Goal: Task Accomplishment & Management: Manage account settings

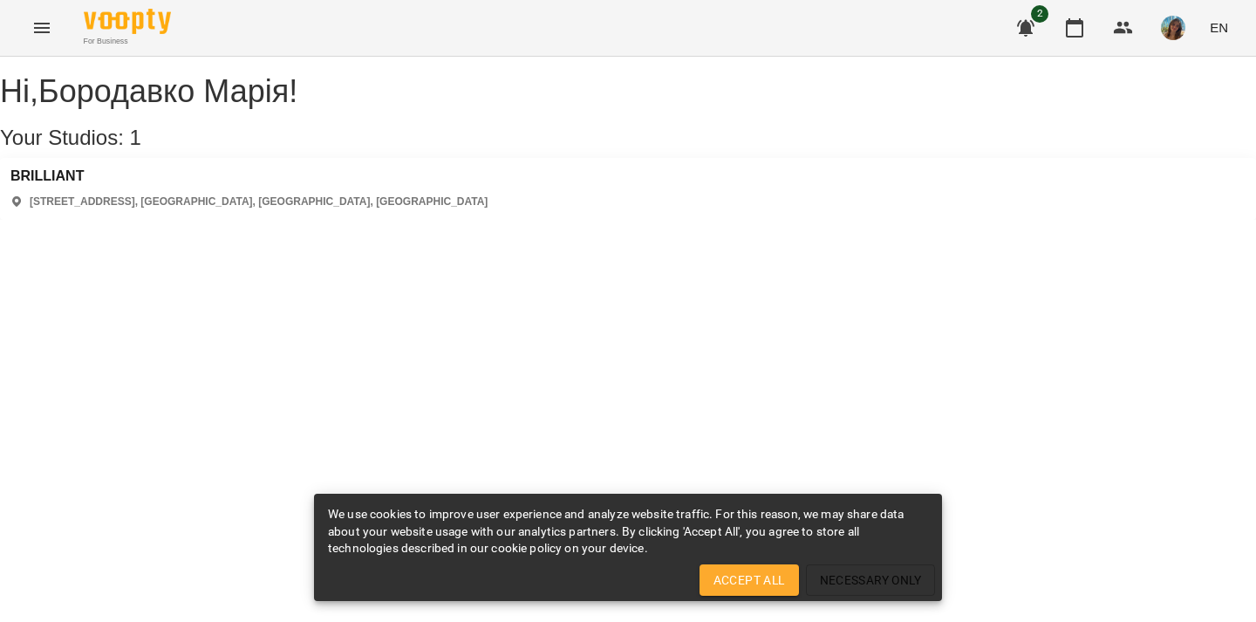
click at [42, 29] on icon "Menu" at bounding box center [41, 27] width 21 height 21
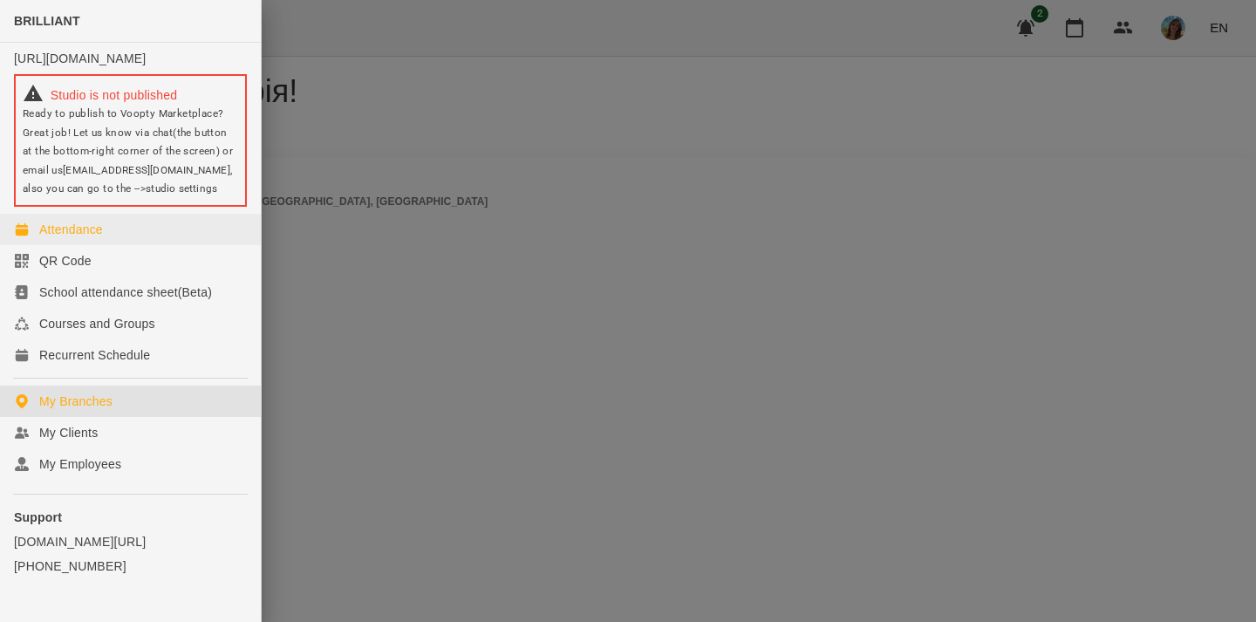
click at [92, 238] on div "Attendance" at bounding box center [71, 229] width 64 height 17
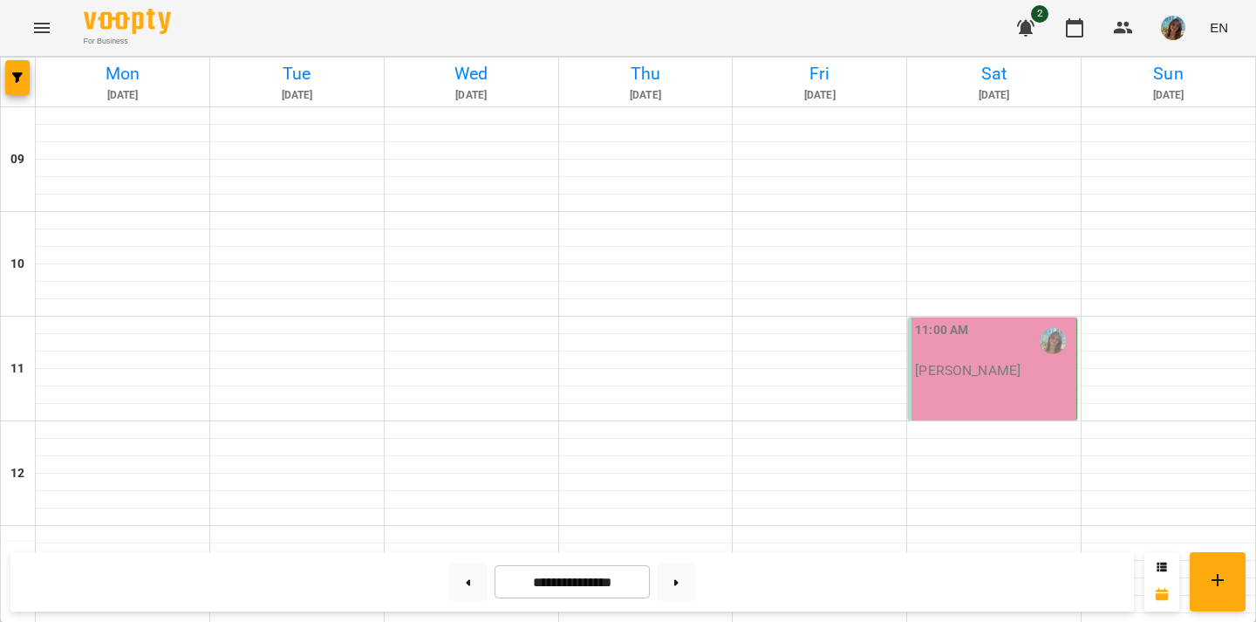
scroll to position [820, 0]
click at [465, 579] on button at bounding box center [467, 581] width 39 height 38
type input "**********"
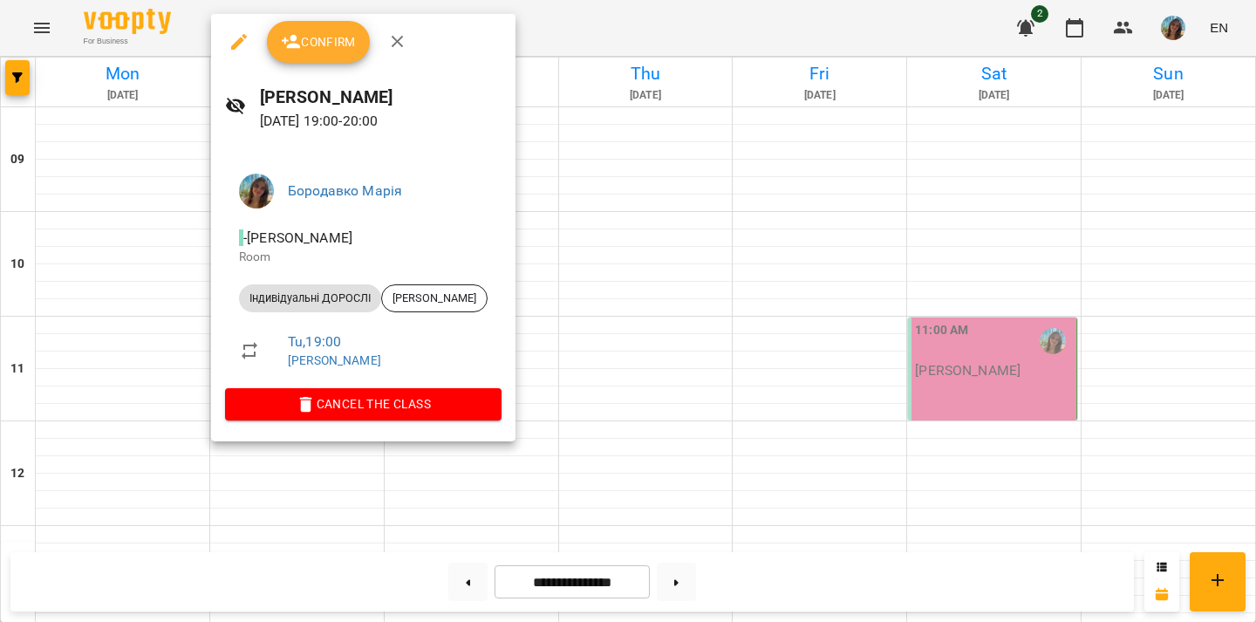
click at [304, 47] on span "Confirm" at bounding box center [318, 41] width 75 height 21
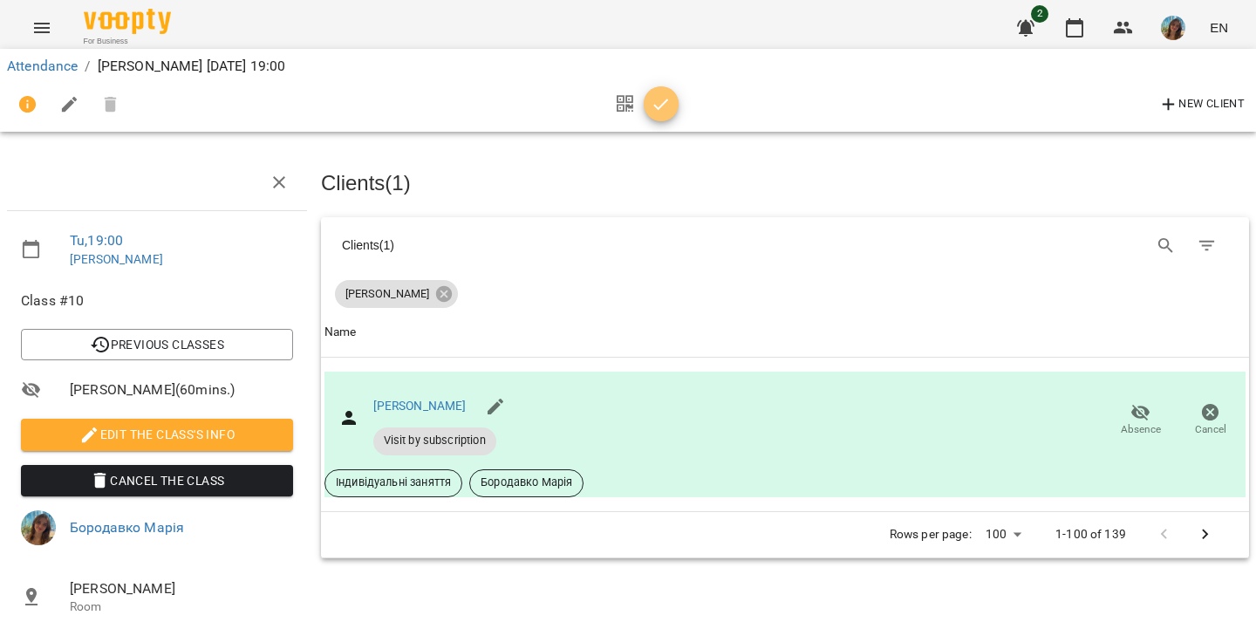
click at [659, 106] on icon "button" at bounding box center [660, 104] width 21 height 21
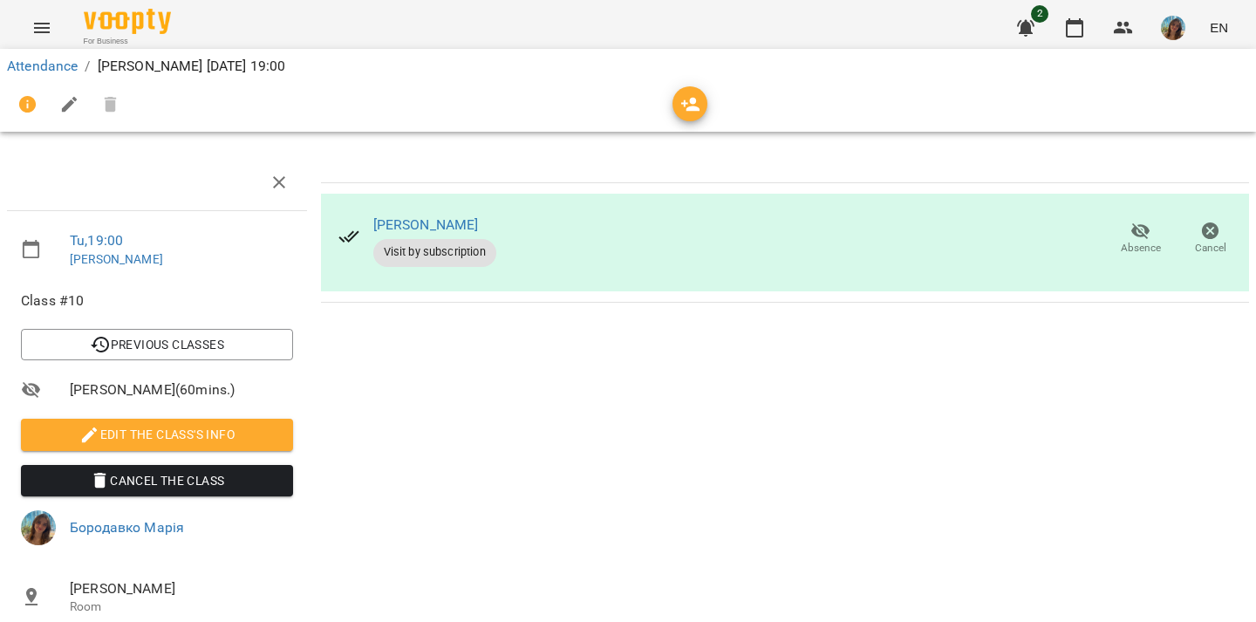
click at [33, 32] on icon "Menu" at bounding box center [41, 27] width 21 height 21
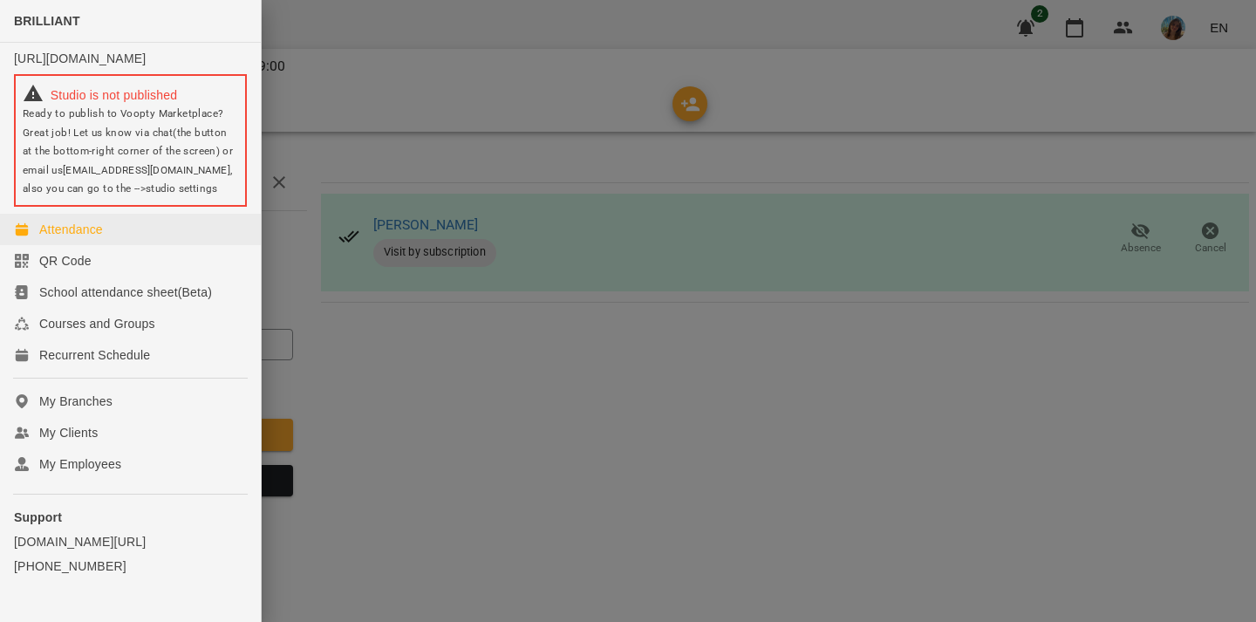
click at [99, 238] on div "Attendance" at bounding box center [71, 229] width 64 height 17
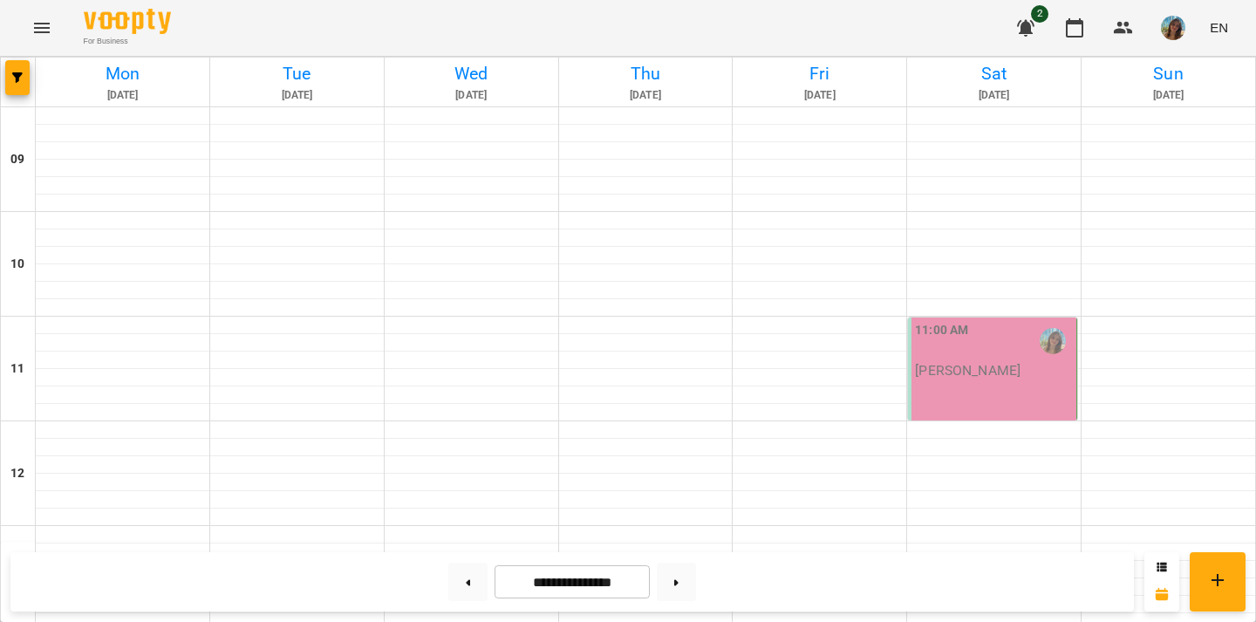
scroll to position [820, 0]
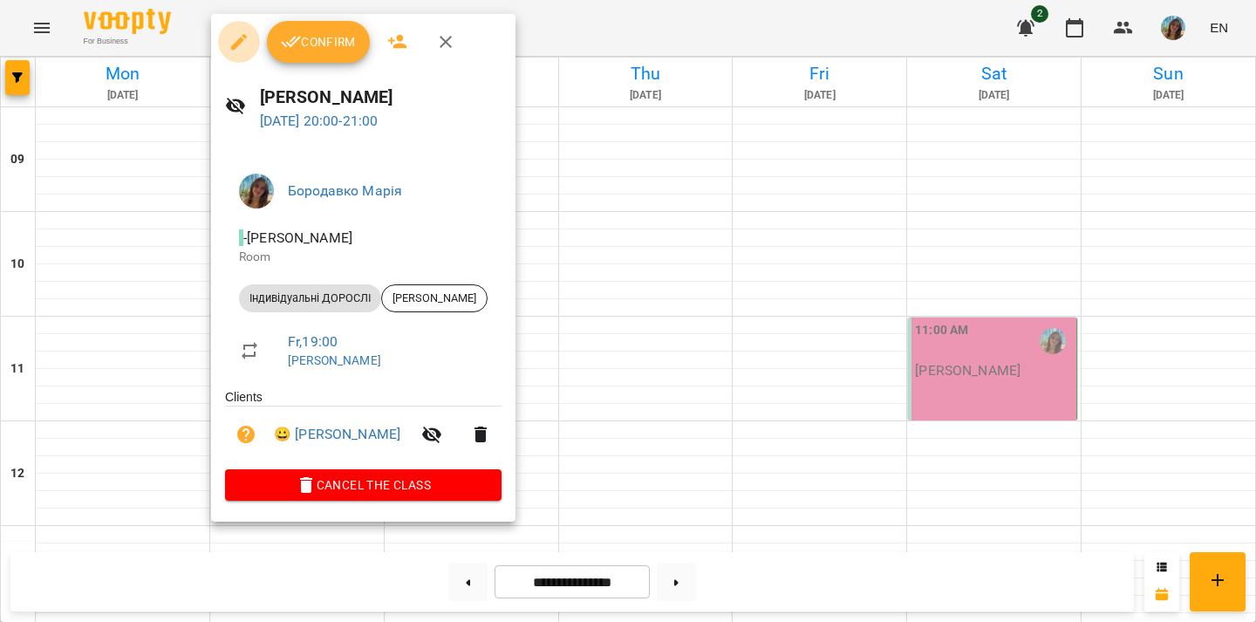
click at [238, 44] on icon "button" at bounding box center [239, 42] width 16 height 16
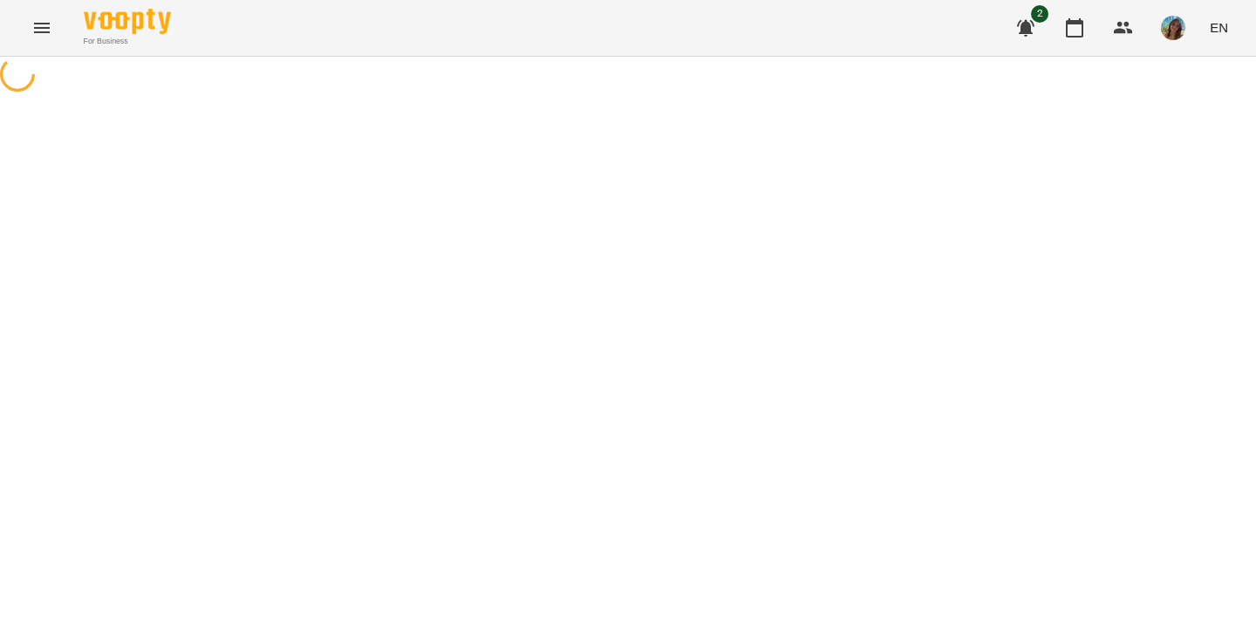
select select "**********"
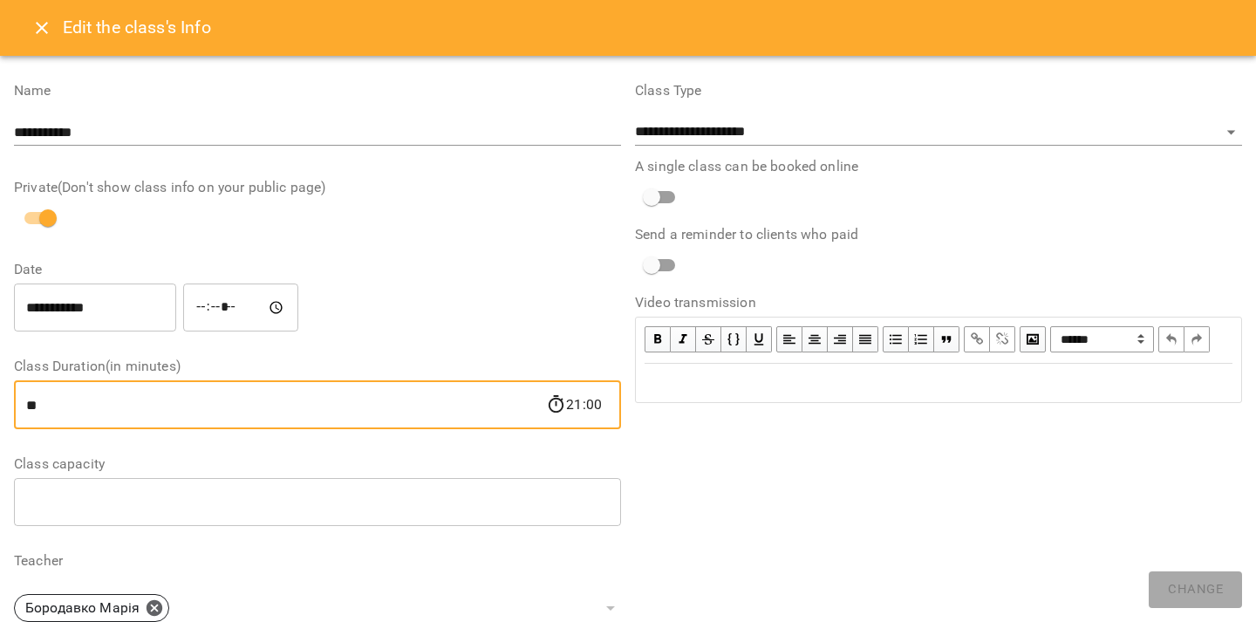
click at [255, 429] on input "**" at bounding box center [280, 404] width 532 height 49
type input "*"
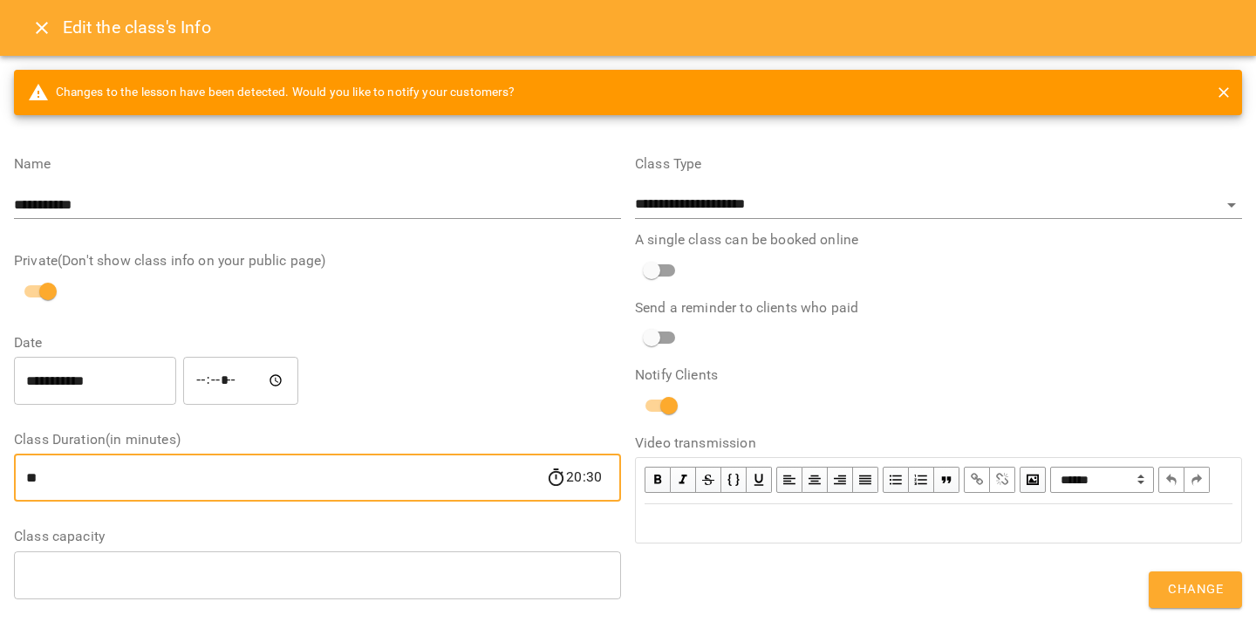
type input "**"
click at [1196, 592] on span "Change" at bounding box center [1194, 589] width 55 height 23
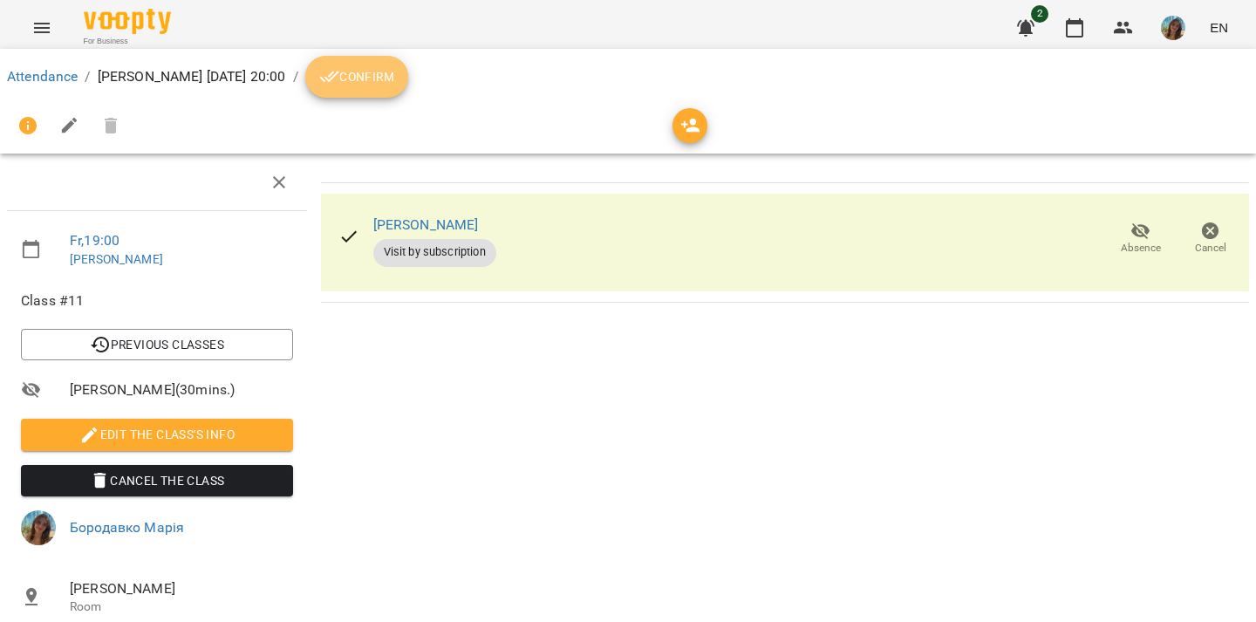
click at [408, 87] on button "Confirm" at bounding box center [356, 77] width 103 height 42
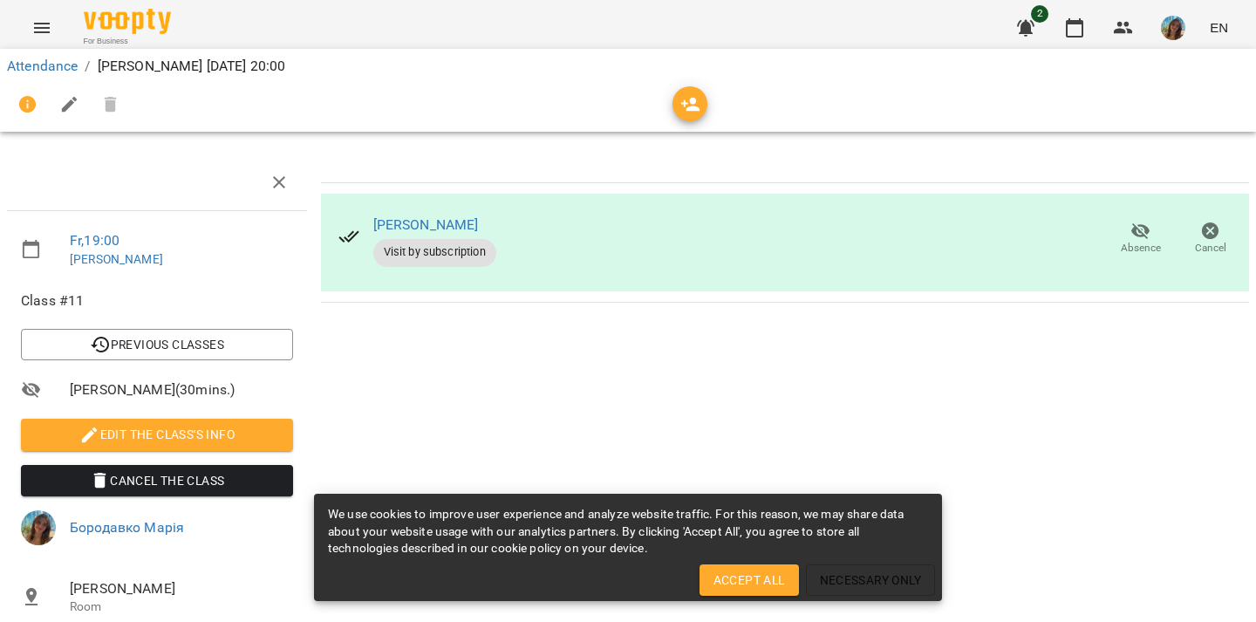
click at [30, 13] on button "Menu" at bounding box center [42, 28] width 42 height 42
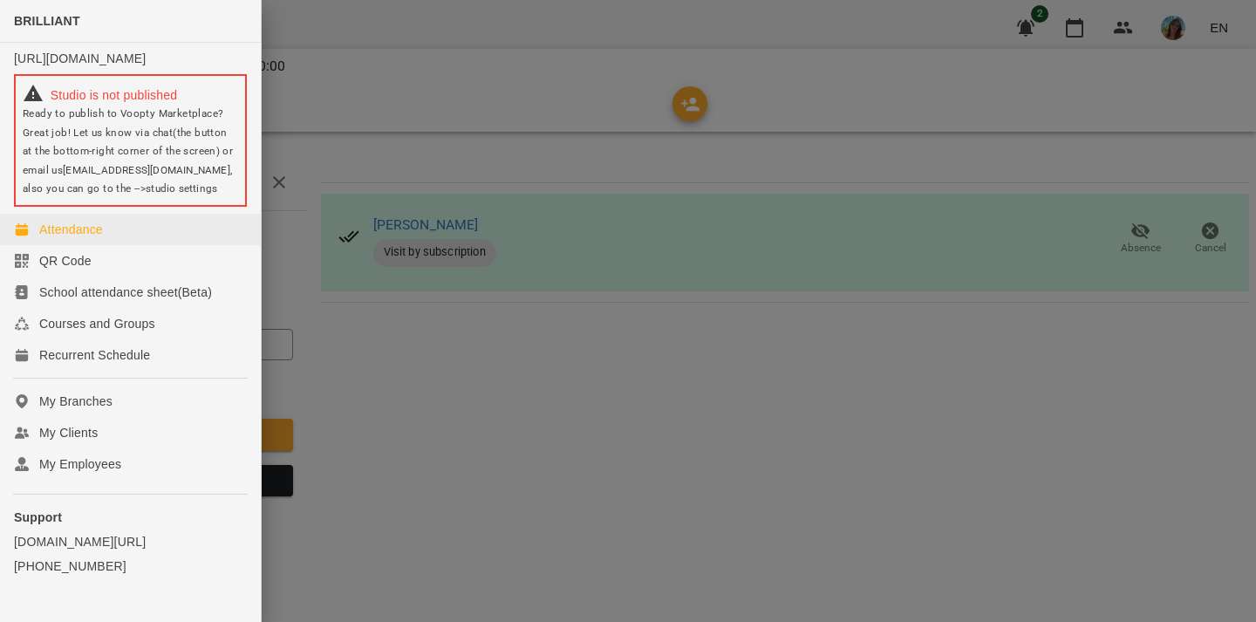
click at [85, 238] on div "Attendance" at bounding box center [71, 229] width 64 height 17
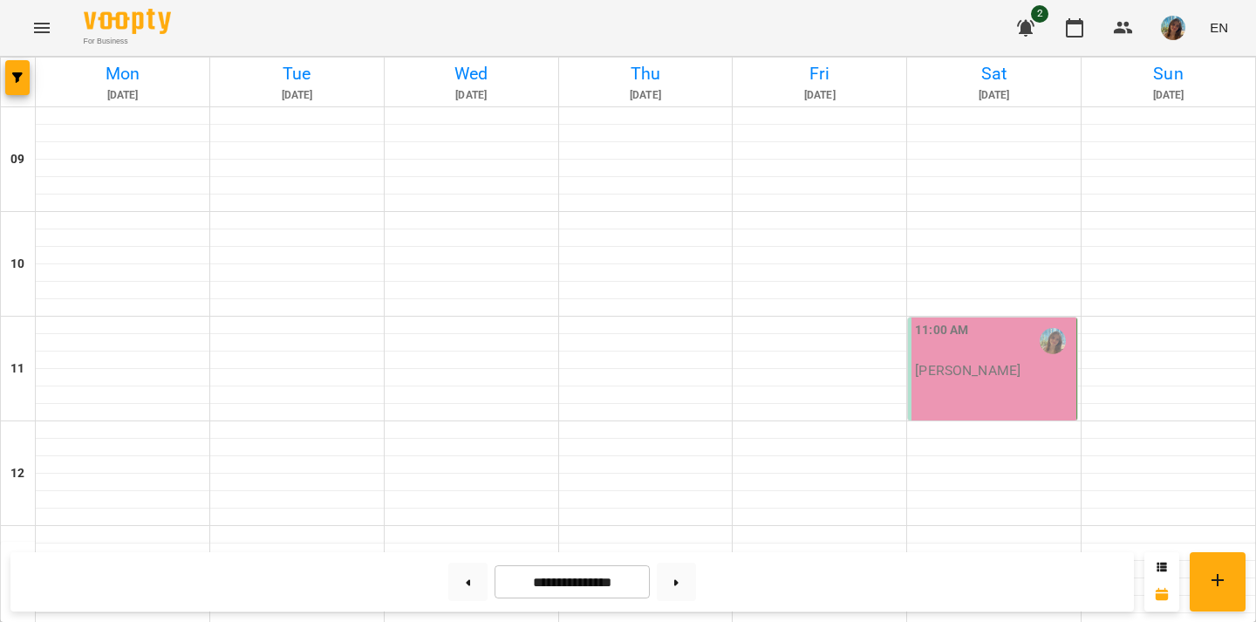
scroll to position [820, 0]
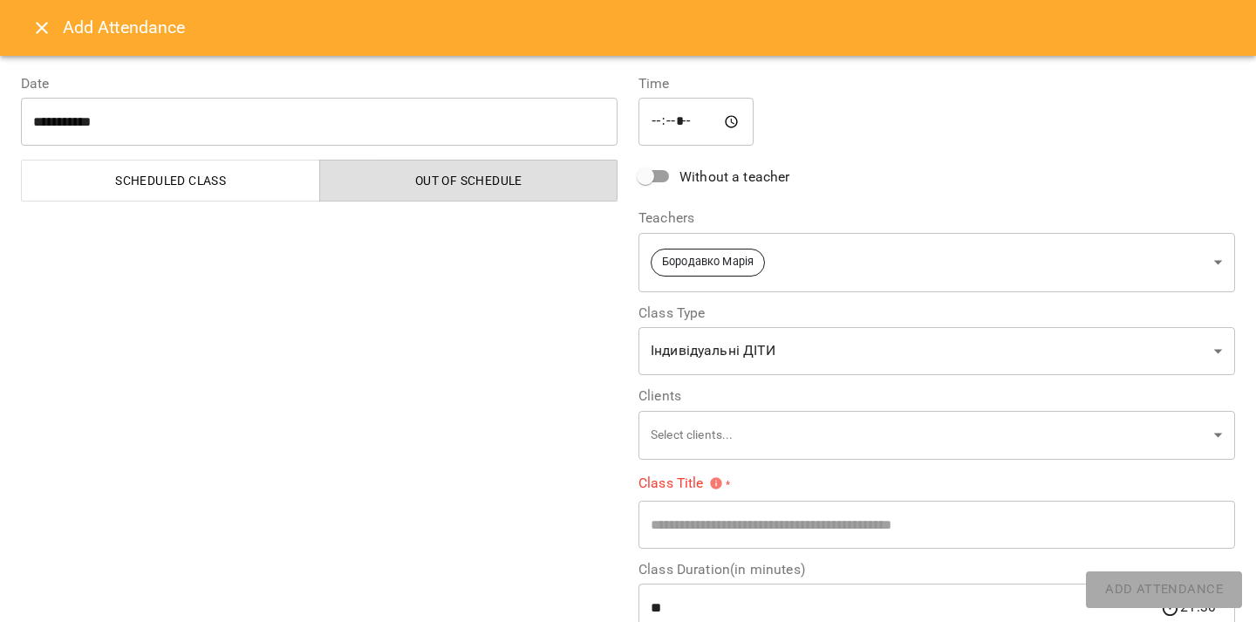
click at [24, 29] on button "Close" at bounding box center [42, 28] width 42 height 42
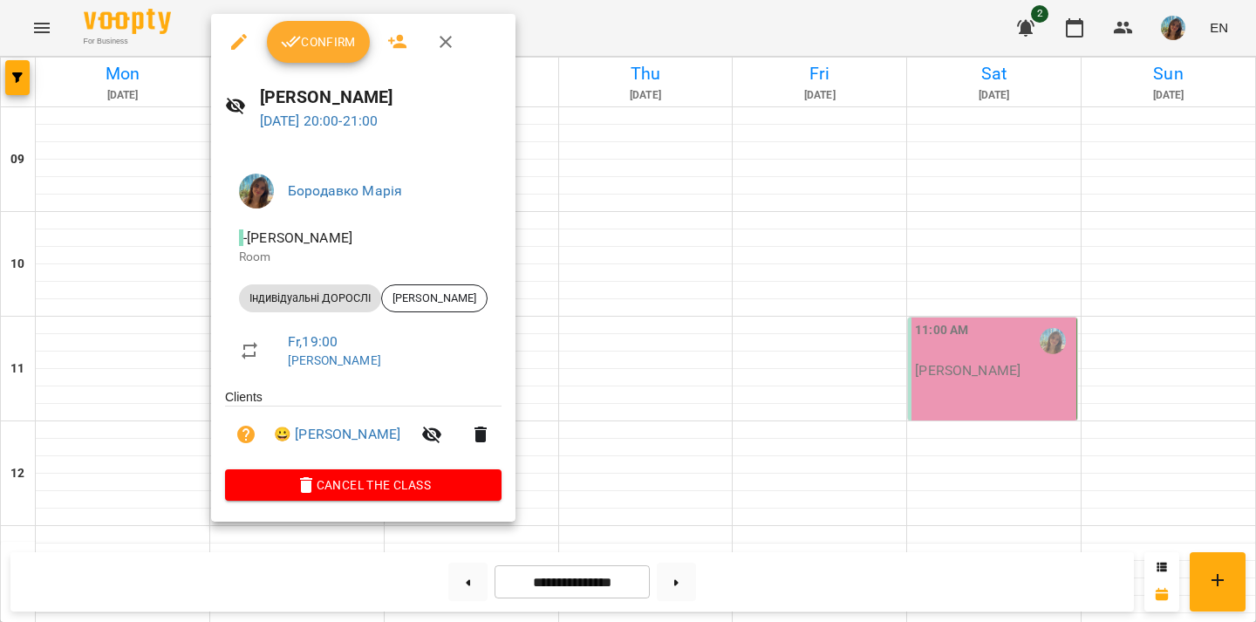
click at [235, 40] on icon "button" at bounding box center [238, 41] width 21 height 21
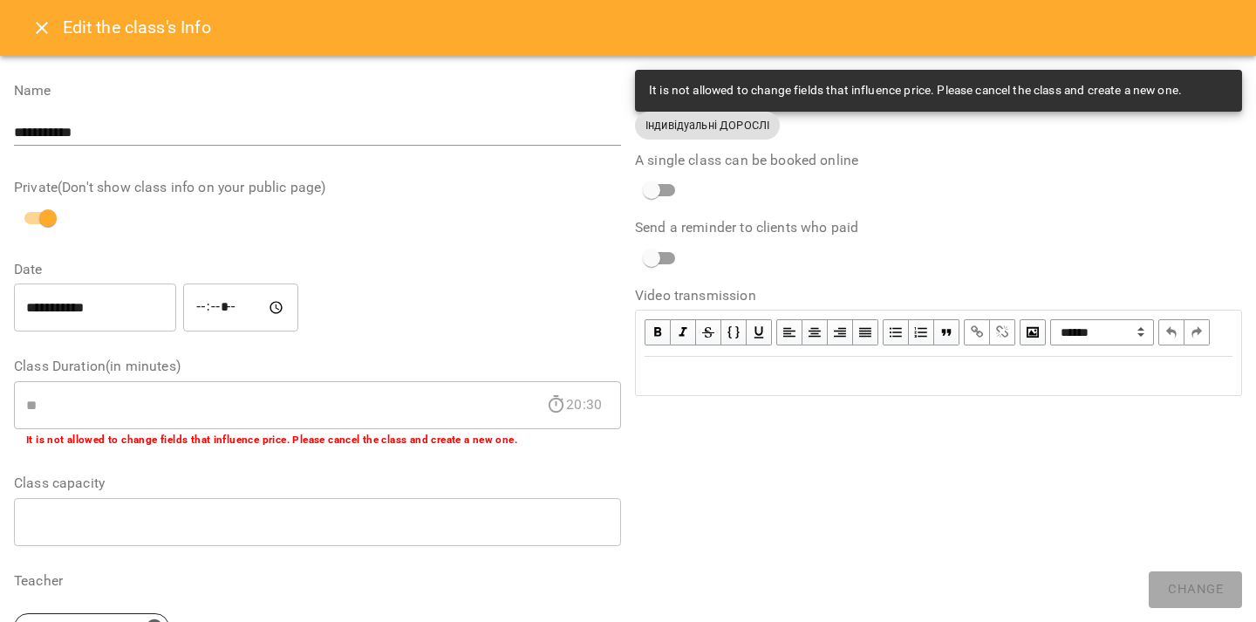
click at [46, 19] on icon "Close" at bounding box center [41, 27] width 21 height 21
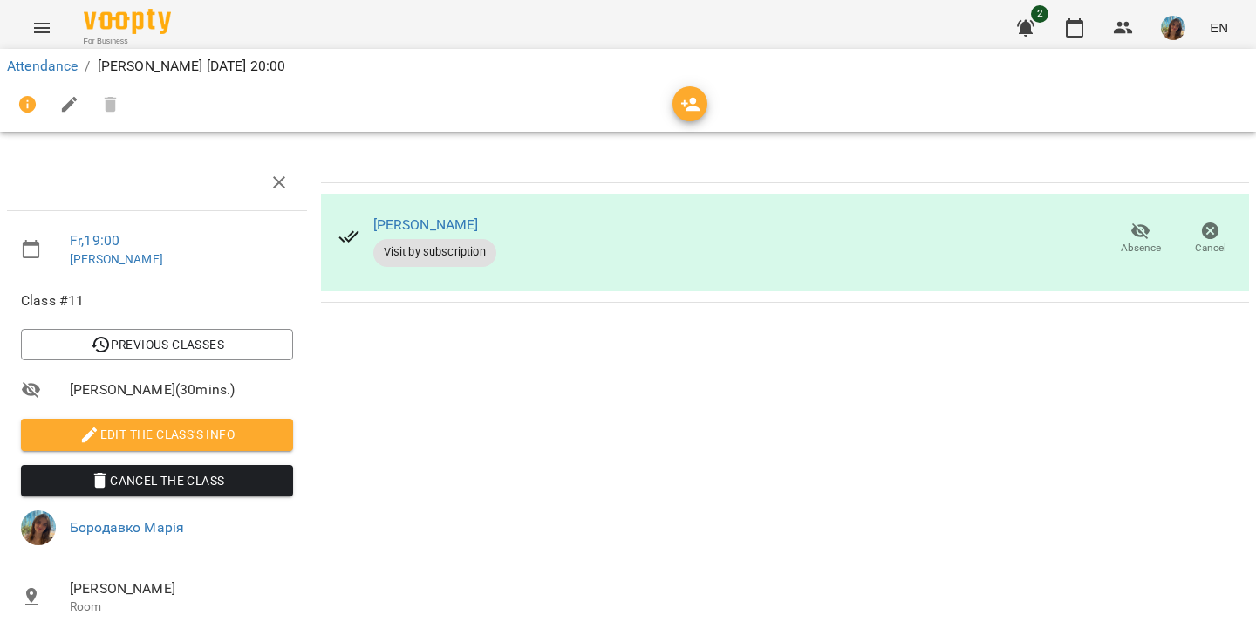
click at [45, 18] on icon "Menu" at bounding box center [41, 27] width 21 height 21
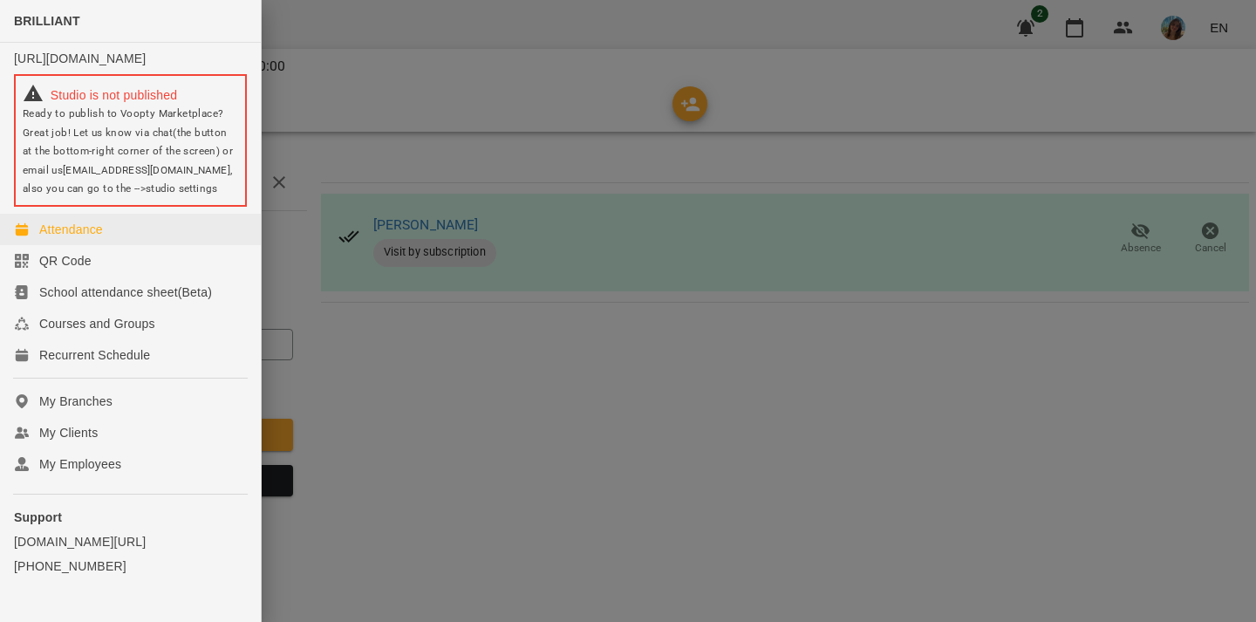
click at [93, 238] on div "Attendance" at bounding box center [71, 229] width 64 height 17
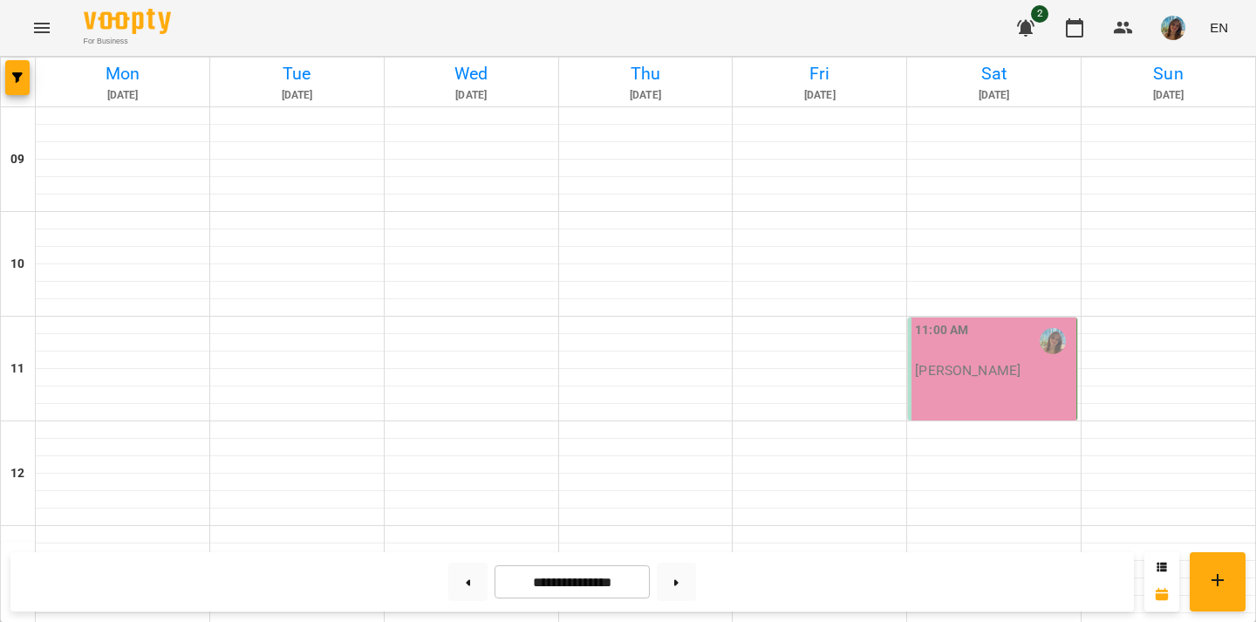
scroll to position [820, 0]
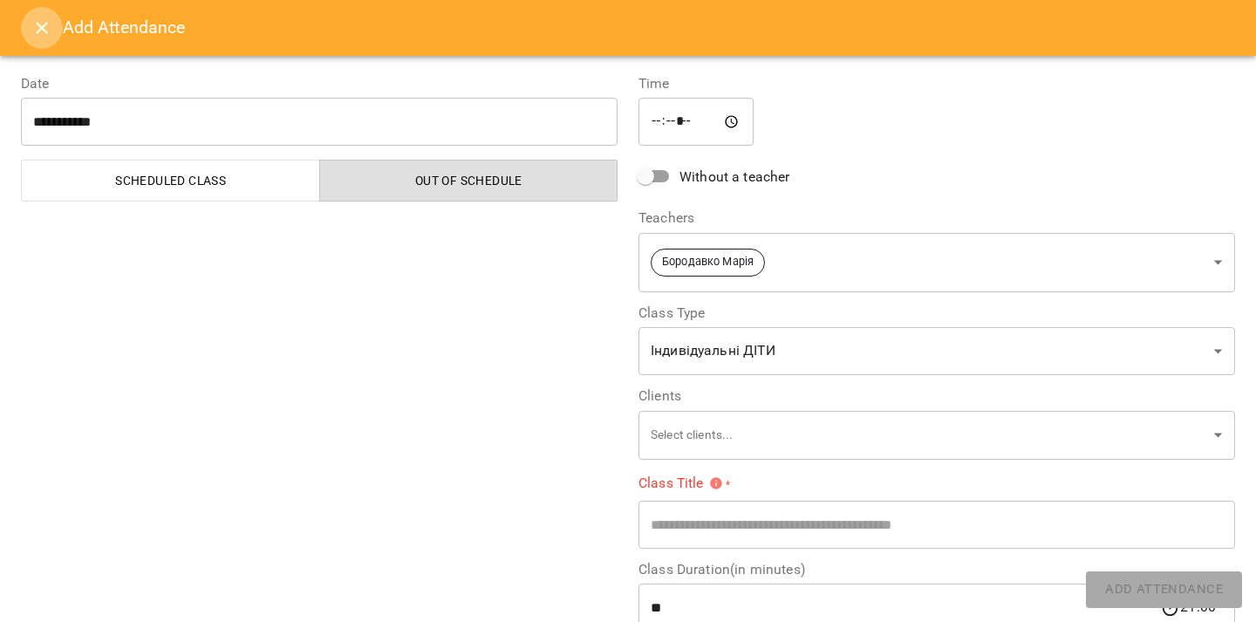
click at [44, 36] on icon "Close" at bounding box center [41, 27] width 21 height 21
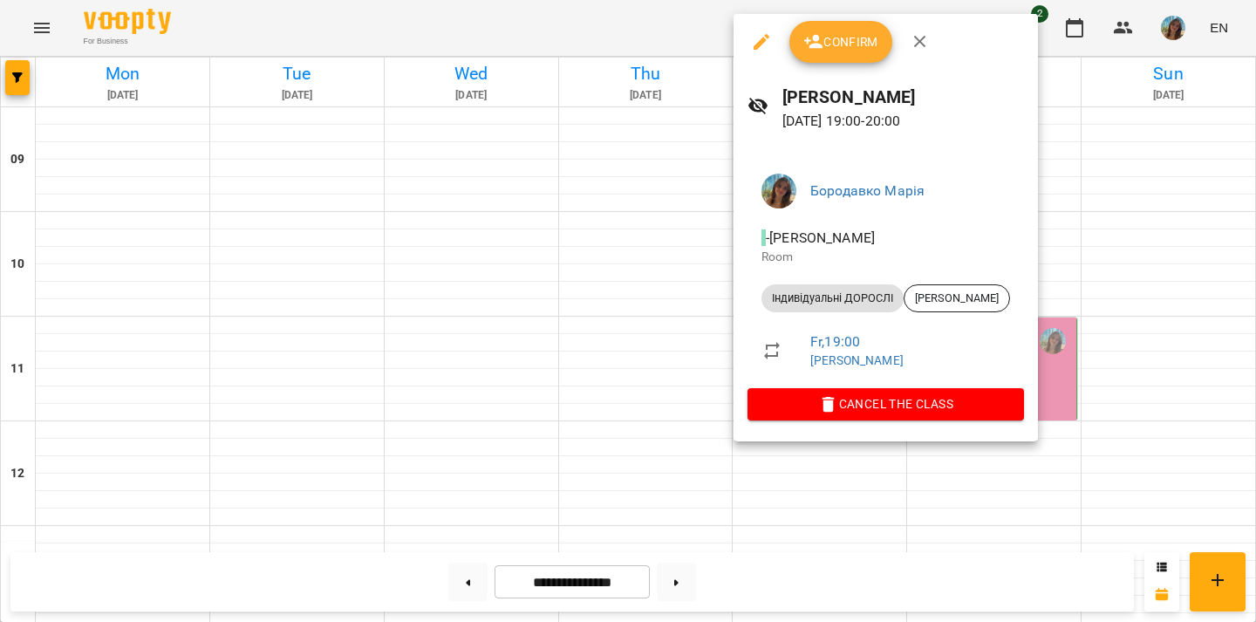
click at [768, 37] on icon "button" at bounding box center [761, 41] width 21 height 21
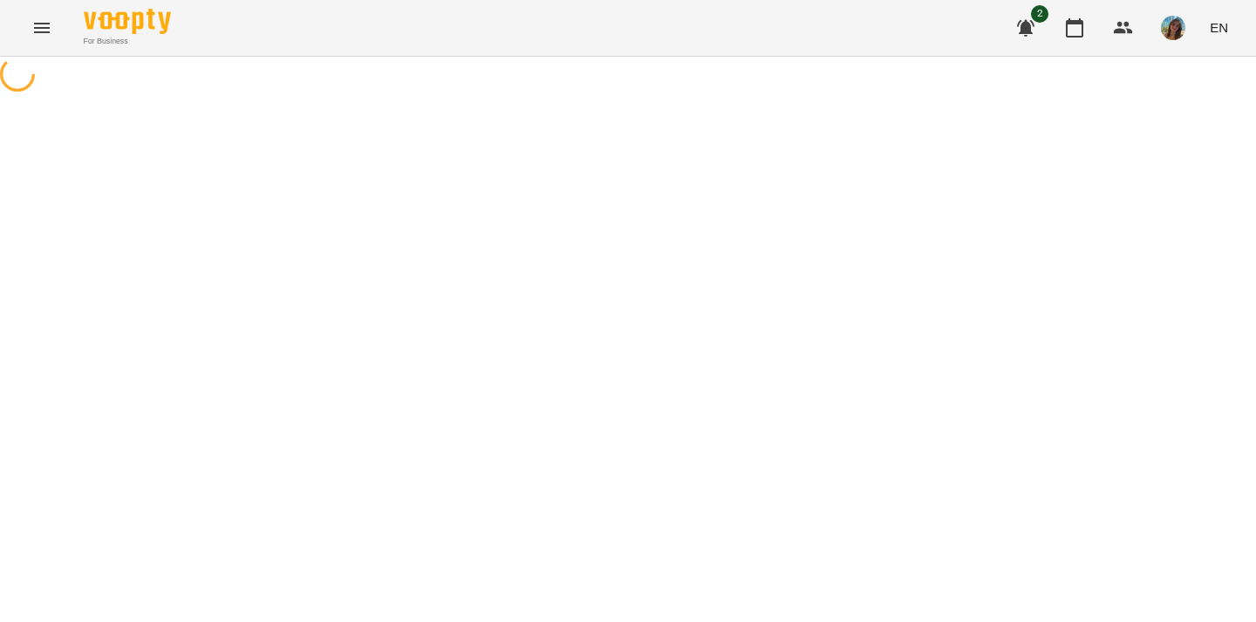
select select "**********"
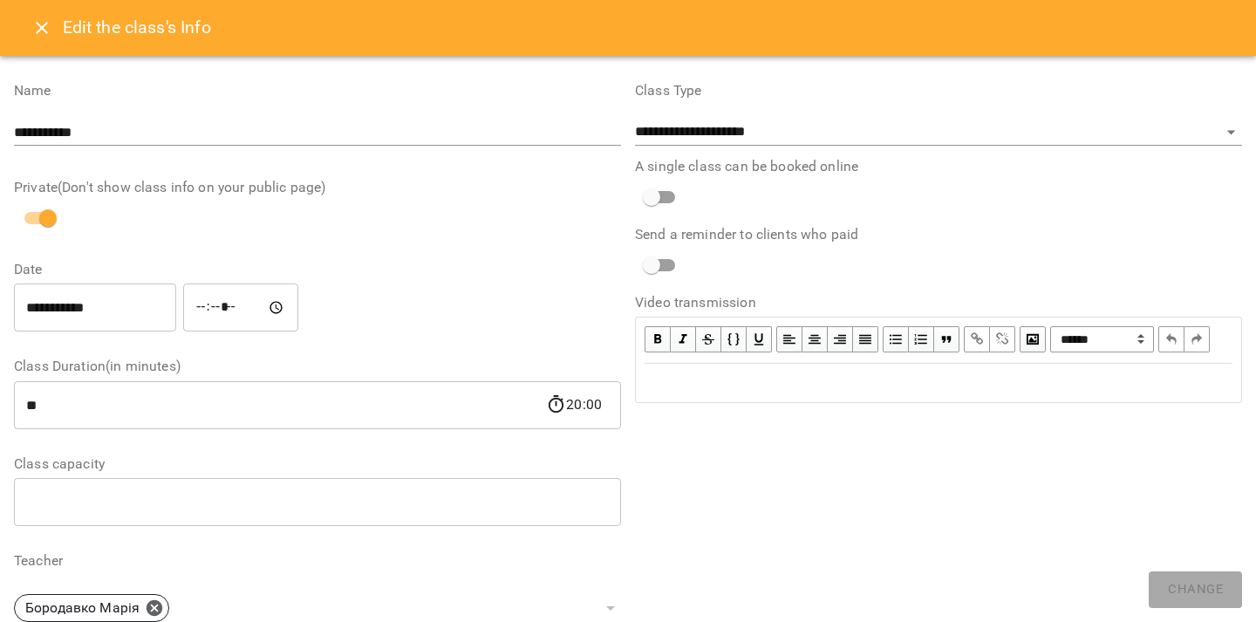
click at [78, 429] on input "**" at bounding box center [280, 404] width 532 height 49
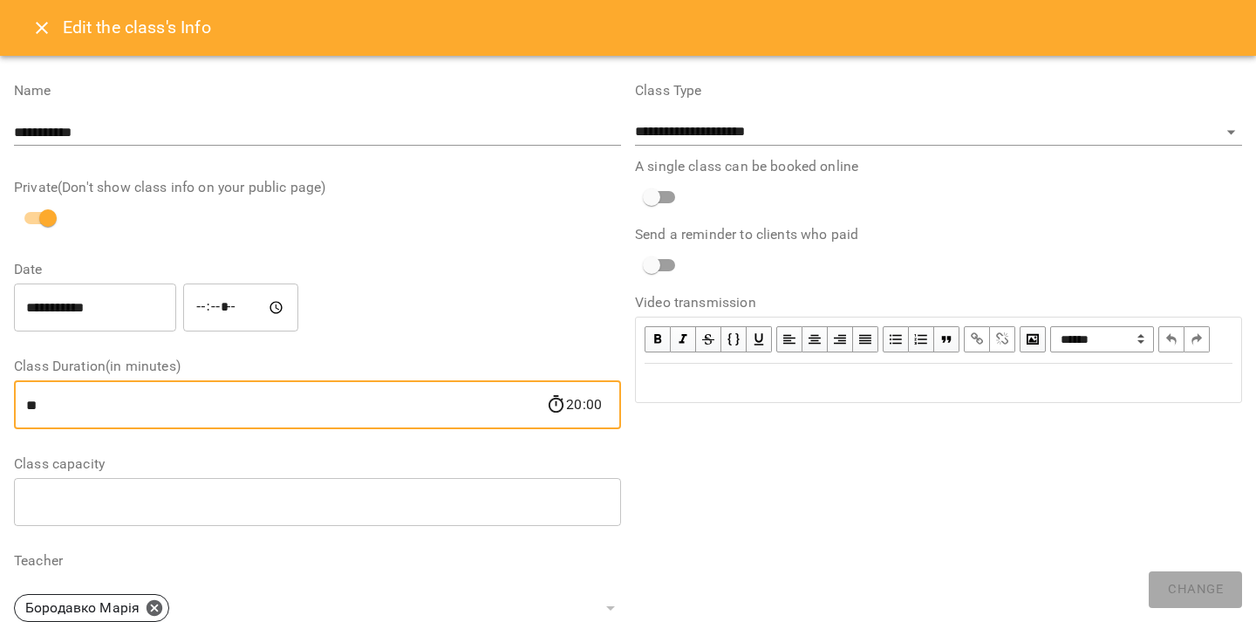
type input "*"
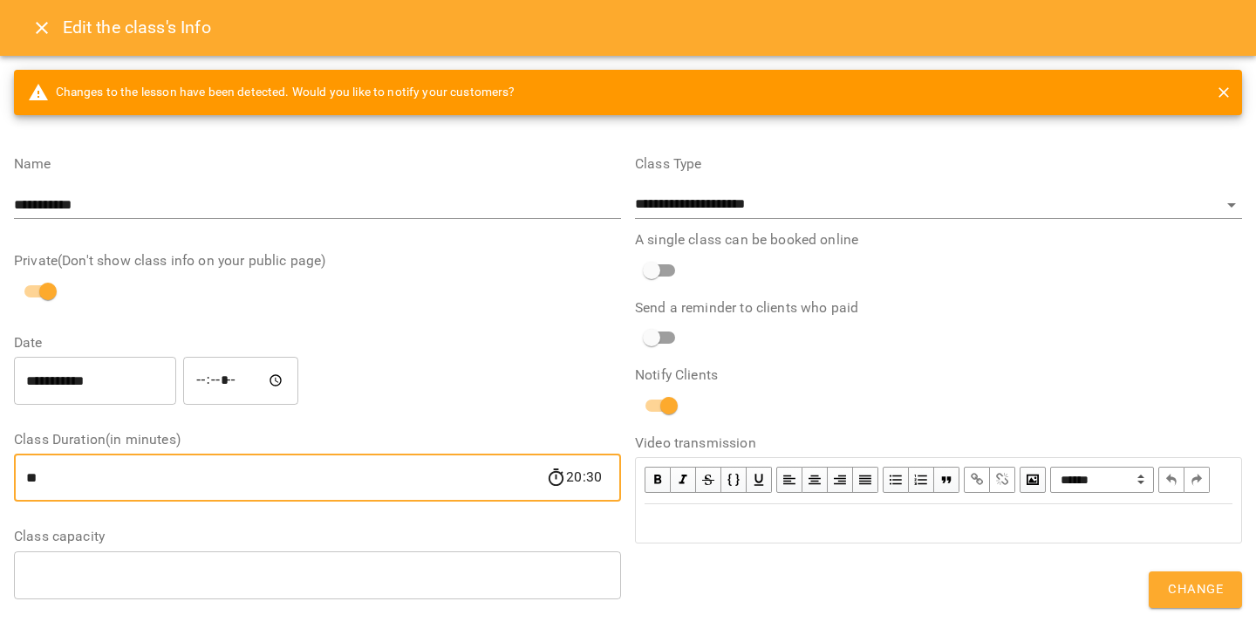
type input "**"
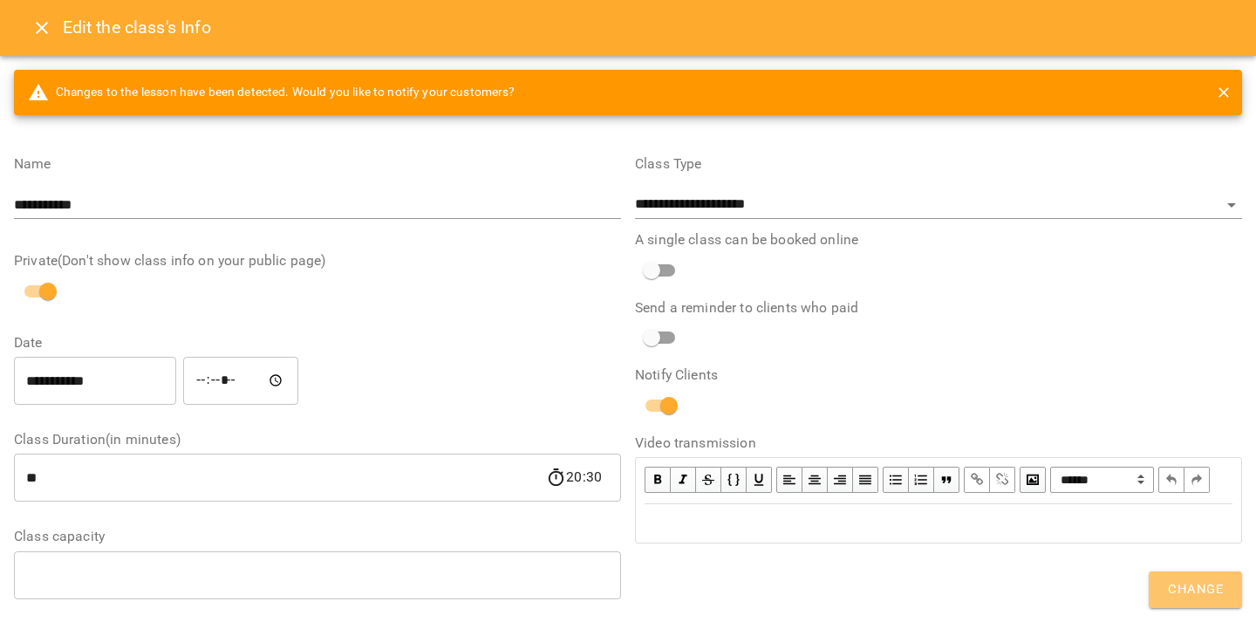
click at [1194, 593] on span "Change" at bounding box center [1194, 589] width 55 height 23
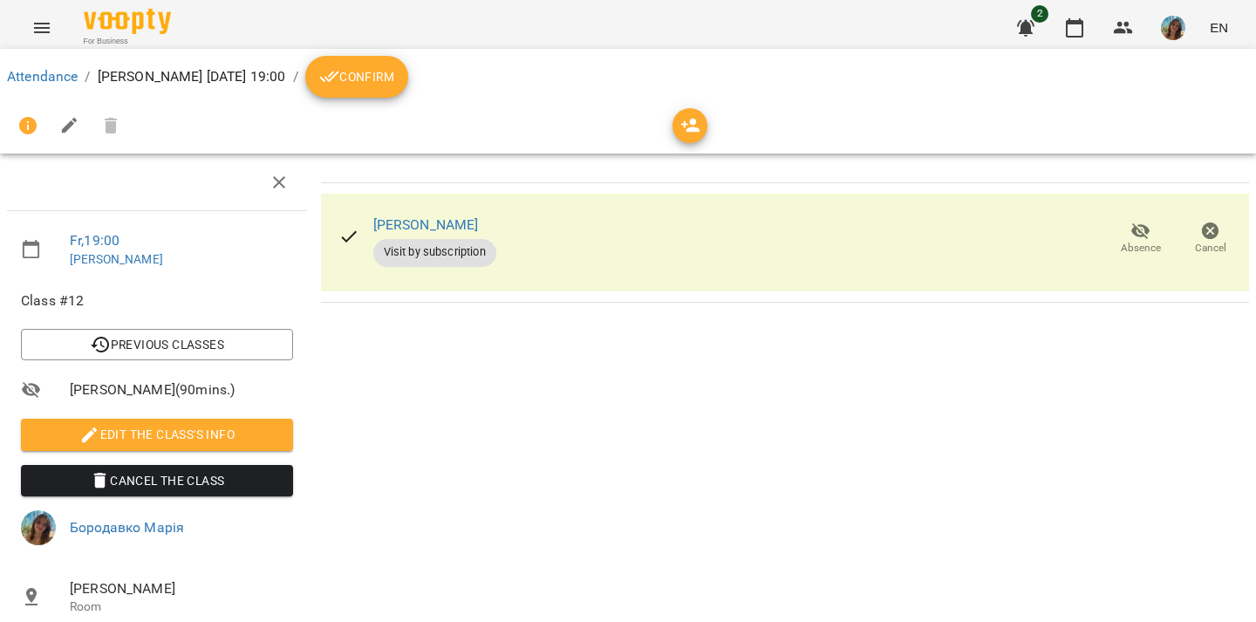
click at [42, 29] on icon "Menu" at bounding box center [41, 27] width 21 height 21
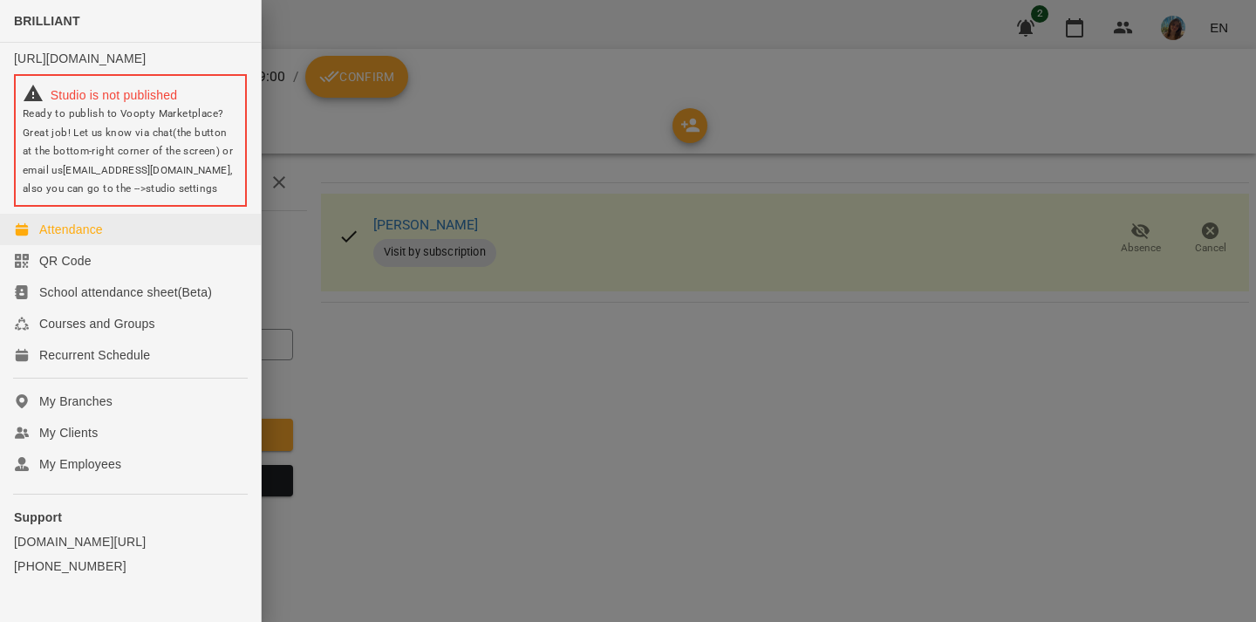
click at [64, 245] on link "Attendance" at bounding box center [130, 229] width 261 height 31
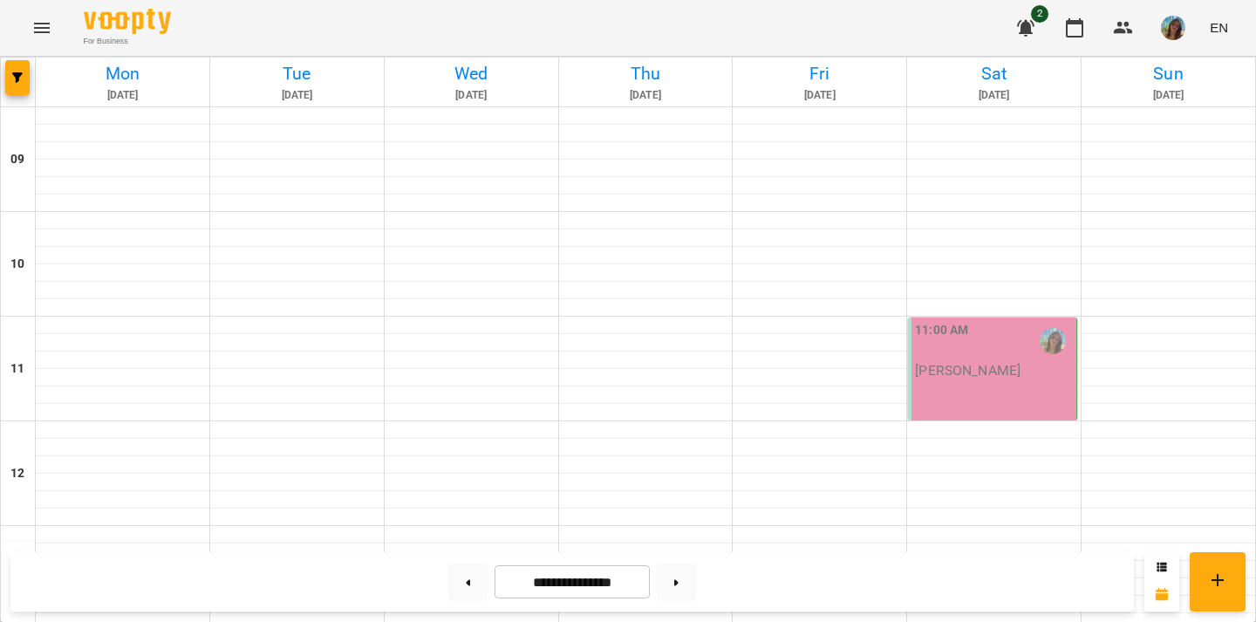
scroll to position [820, 0]
click at [1028, 13] on button "button" at bounding box center [1025, 28] width 42 height 42
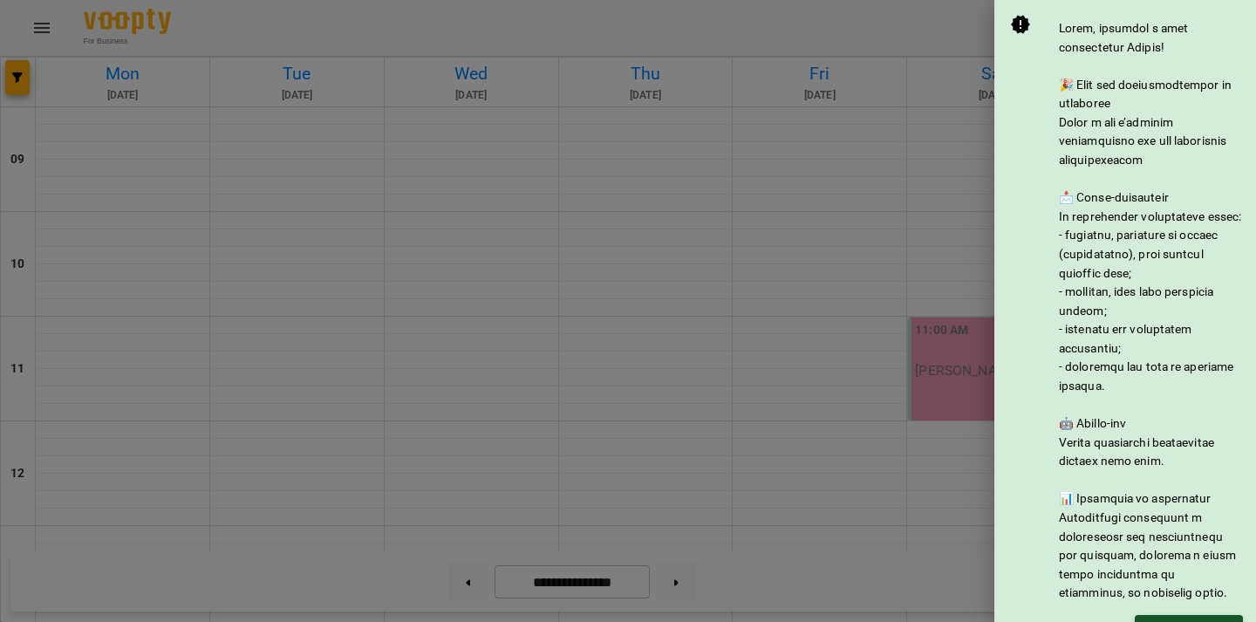
click at [920, 120] on div at bounding box center [628, 311] width 1256 height 622
